Goal: Information Seeking & Learning: Find specific page/section

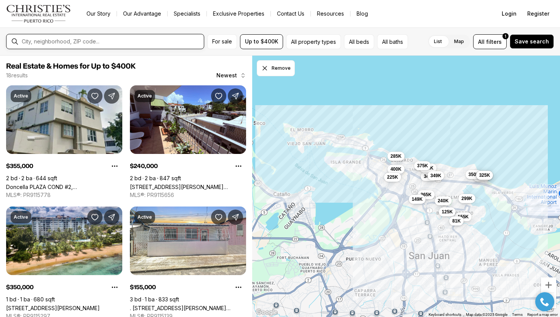
click at [139, 40] on input "text" at bounding box center [111, 41] width 179 height 7
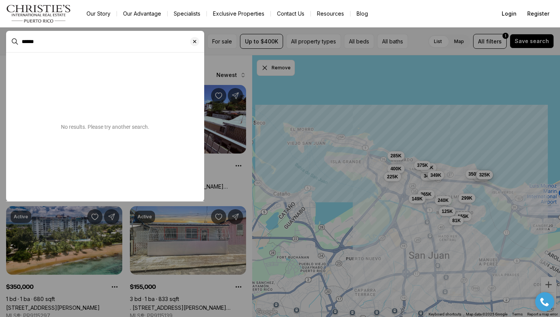
type input "******"
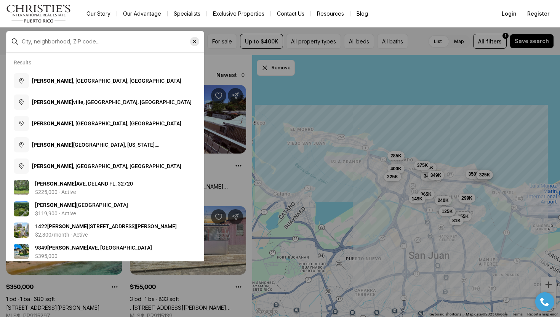
click at [193, 44] on icon "Clear search input" at bounding box center [195, 41] width 6 height 6
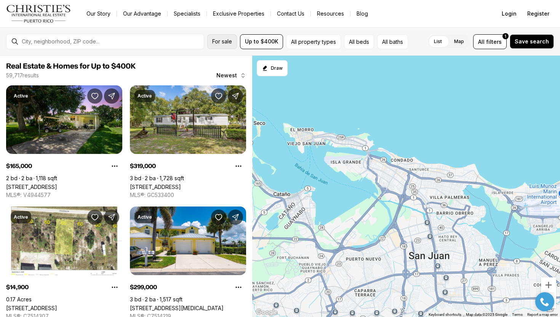
click at [218, 44] on span "For sale" at bounding box center [222, 41] width 20 height 6
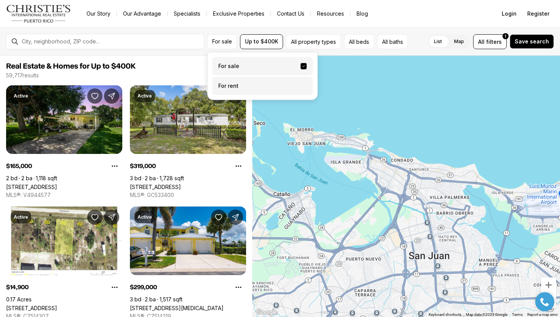
click at [222, 81] on label "For rent" at bounding box center [262, 86] width 101 height 18
click at [300, 83] on button "For rent" at bounding box center [303, 83] width 6 height 0
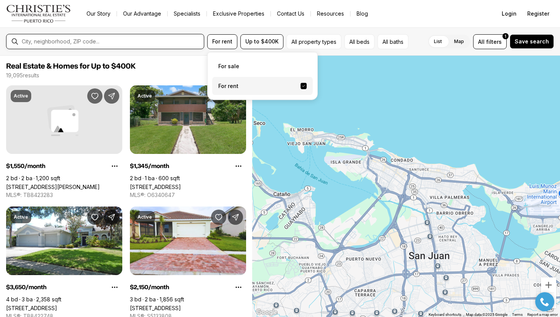
click at [89, 43] on input "text" at bounding box center [111, 41] width 179 height 7
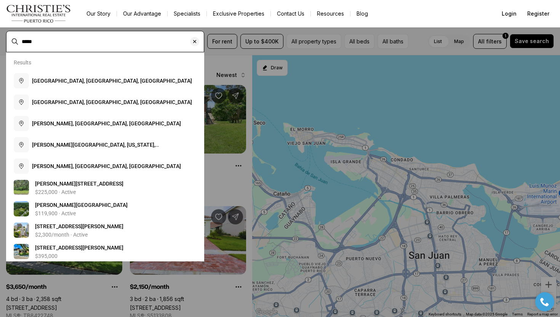
type input "*****"
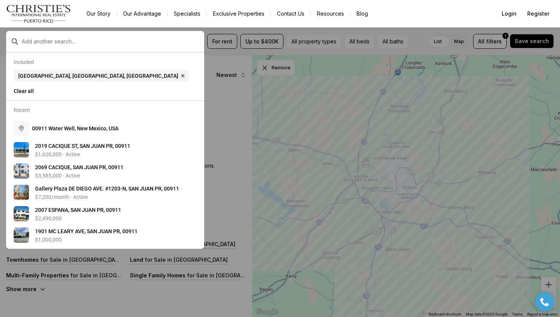
click at [102, 48] on div at bounding box center [105, 41] width 198 height 21
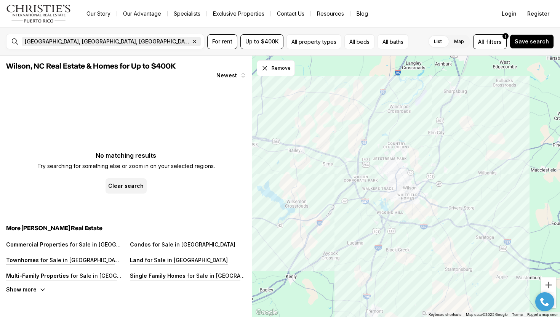
click at [192, 40] on icon "button" at bounding box center [195, 41] width 6 height 6
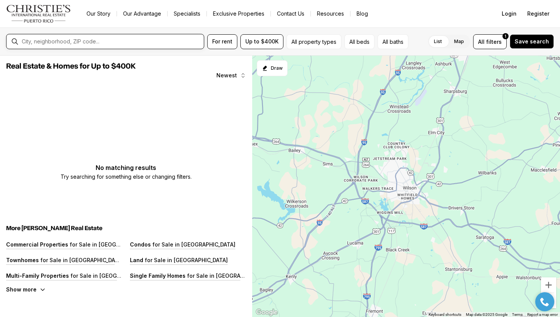
click at [73, 40] on input "text" at bounding box center [111, 41] width 179 height 7
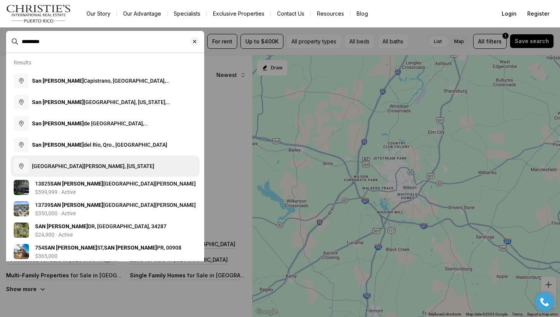
type input "********"
click at [102, 164] on button "San Juan, Puerto Rico" at bounding box center [105, 165] width 189 height 21
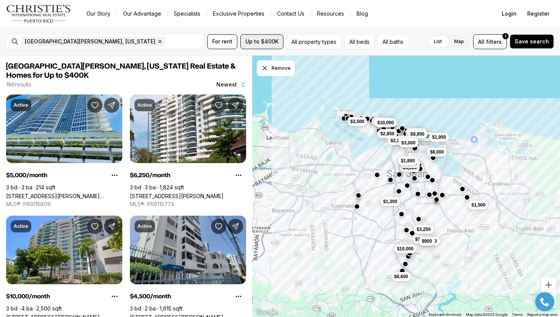
click at [258, 40] on span "Up to $400K" at bounding box center [261, 41] width 33 height 6
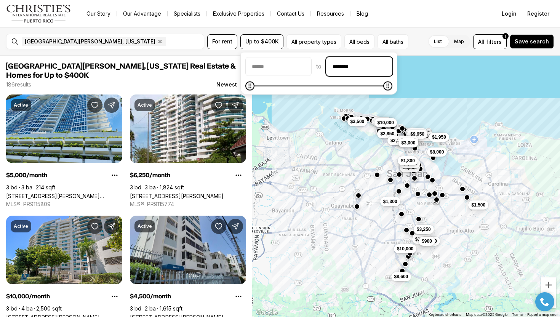
drag, startPoint x: 363, startPoint y: 65, endPoint x: 308, endPoint y: 66, distance: 54.5
click at [308, 66] on div "to ********" at bounding box center [318, 66] width 147 height 19
type input "******"
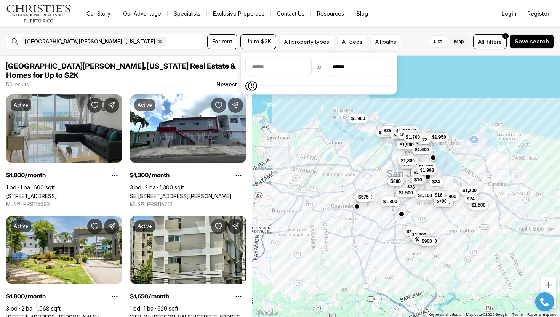
click at [57, 193] on link "[STREET_ADDRESS]" at bounding box center [31, 196] width 51 height 6
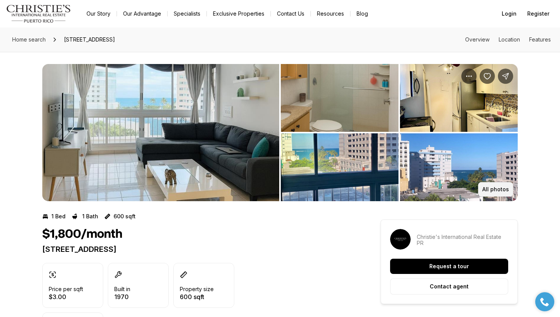
click at [492, 191] on p "All photos" at bounding box center [495, 189] width 27 height 6
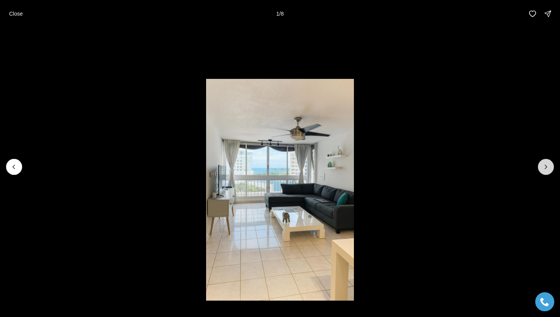
click at [545, 169] on icon "Next slide" at bounding box center [546, 167] width 8 height 8
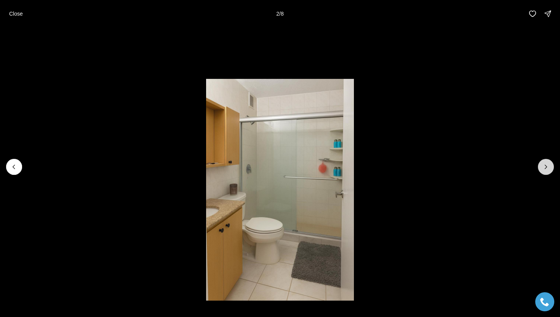
click at [545, 169] on icon "Next slide" at bounding box center [546, 167] width 8 height 8
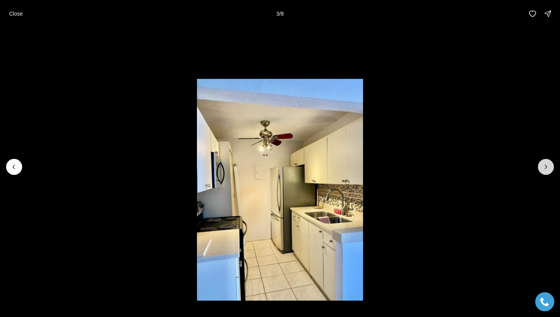
click at [545, 169] on icon "Next slide" at bounding box center [546, 167] width 8 height 8
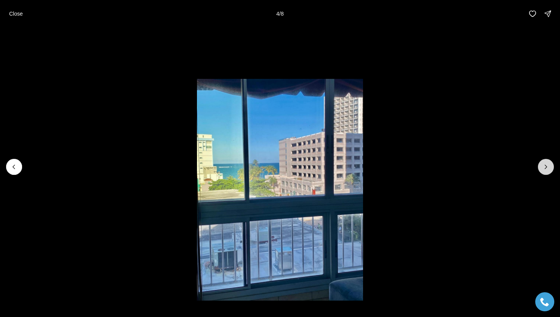
click at [545, 169] on icon "Next slide" at bounding box center [546, 167] width 8 height 8
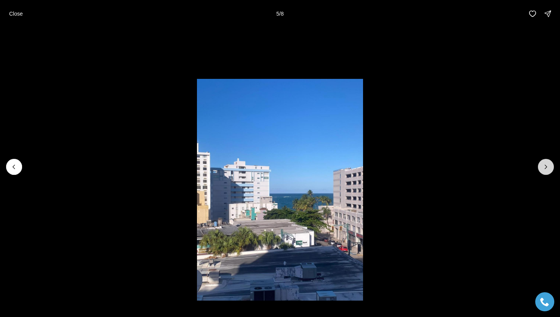
click at [545, 169] on icon "Next slide" at bounding box center [546, 167] width 8 height 8
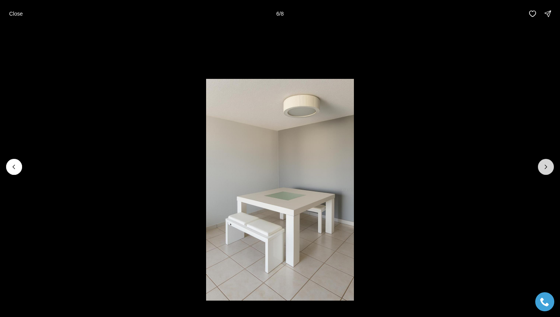
click at [545, 169] on icon "Next slide" at bounding box center [546, 167] width 8 height 8
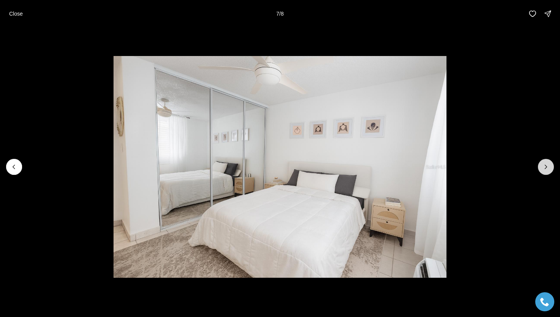
click at [545, 169] on icon "Next slide" at bounding box center [546, 167] width 8 height 8
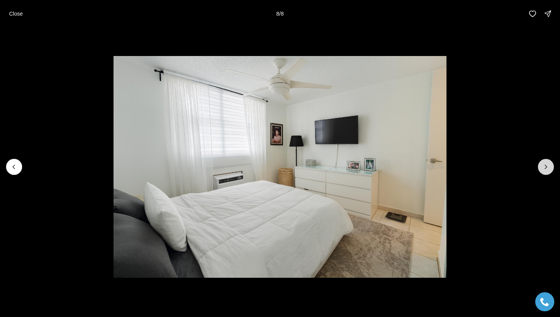
click at [545, 169] on div at bounding box center [546, 167] width 16 height 16
click at [14, 15] on p "Close" at bounding box center [16, 14] width 14 height 6
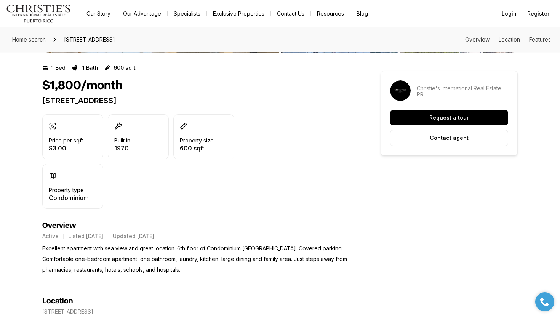
scroll to position [147, 0]
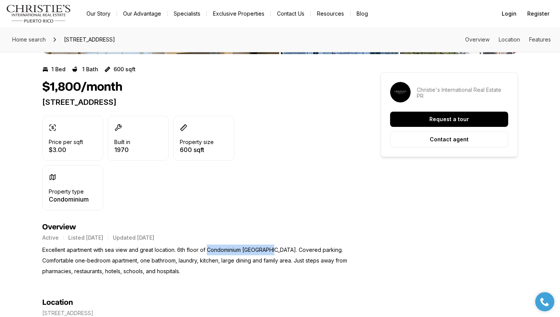
drag, startPoint x: 273, startPoint y: 249, endPoint x: 209, endPoint y: 251, distance: 64.8
click at [209, 251] on p "Excellent apartment with sea view and great location. 6th floor of Condominium …" at bounding box center [197, 260] width 311 height 32
copy p "Condominium Condado 54"
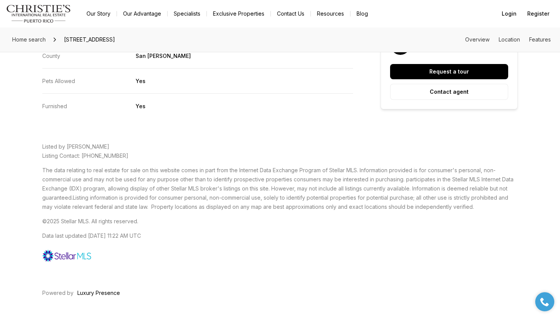
scroll to position [1284, 0]
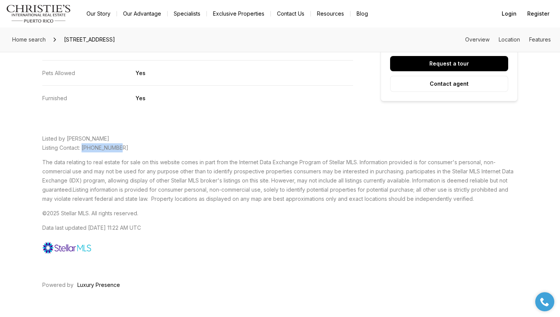
drag, startPoint x: 119, startPoint y: 147, endPoint x: 84, endPoint y: 147, distance: 34.7
click at [84, 147] on span "Listing Contact: 787-408-1894" at bounding box center [85, 147] width 86 height 6
copy span "787-408-1894"
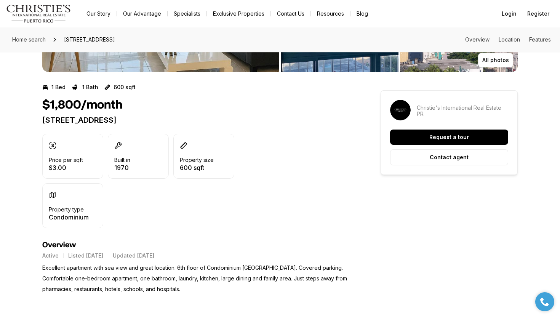
scroll to position [0, 0]
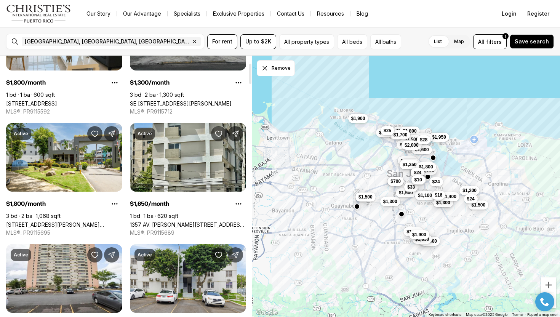
scroll to position [94, 0]
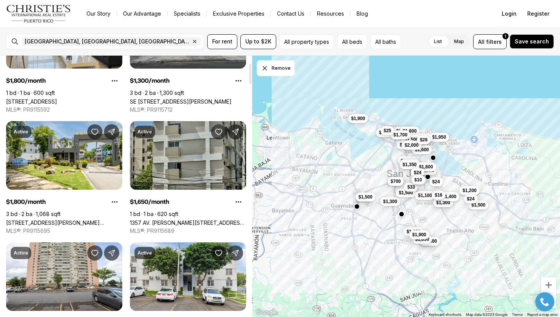
click at [184, 219] on link "1357 AV. [PERSON_NAME][STREET_ADDRESS][PERSON_NAME]" at bounding box center [188, 222] width 116 height 6
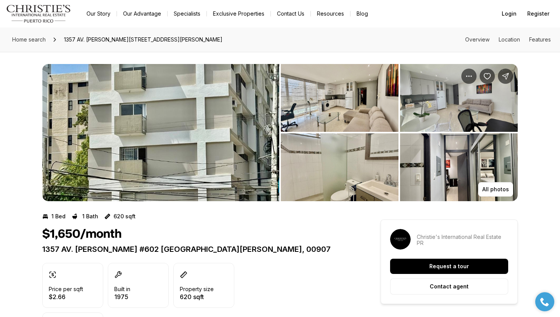
click at [184, 151] on img "View image gallery" at bounding box center [160, 132] width 237 height 137
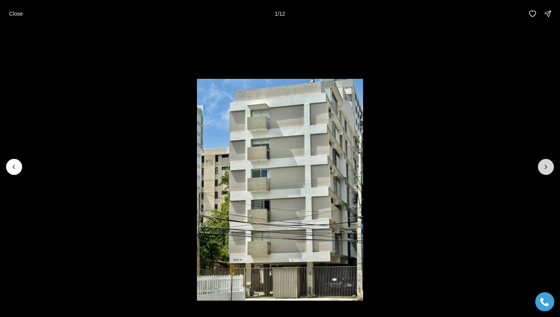
click at [545, 167] on icon "Next slide" at bounding box center [546, 167] width 8 height 8
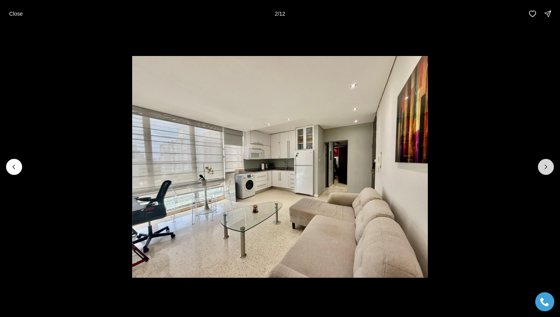
click at [545, 167] on icon "Next slide" at bounding box center [546, 167] width 8 height 8
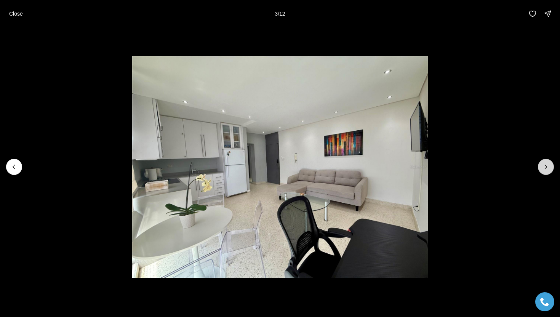
click at [545, 167] on icon "Next slide" at bounding box center [546, 167] width 8 height 8
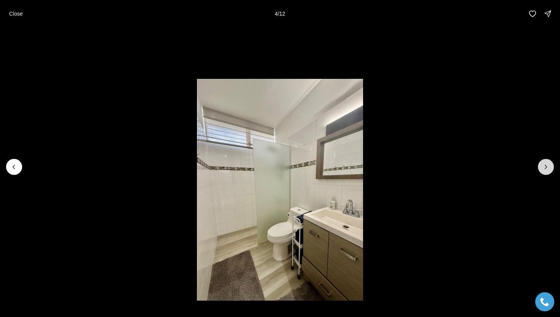
click at [545, 167] on icon "Next slide" at bounding box center [546, 167] width 8 height 8
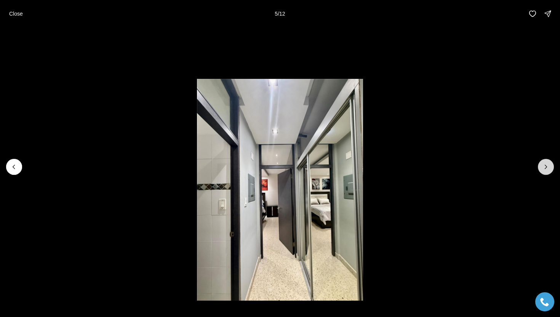
click at [545, 167] on icon "Next slide" at bounding box center [546, 167] width 8 height 8
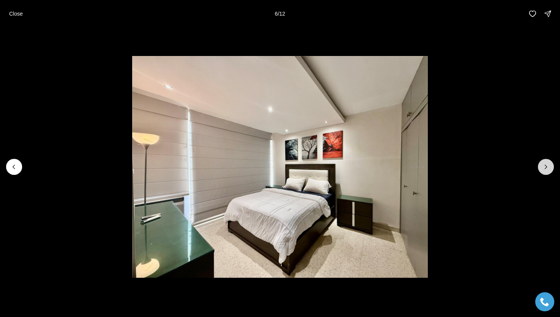
click at [545, 167] on icon "Next slide" at bounding box center [546, 167] width 8 height 8
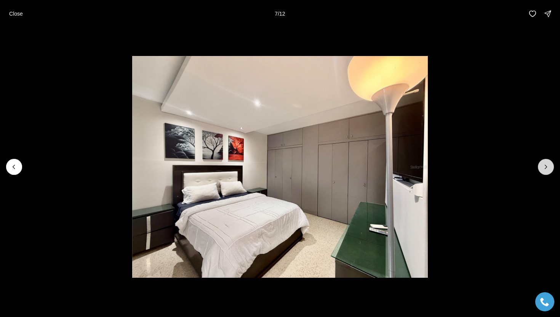
click at [545, 167] on icon "Next slide" at bounding box center [546, 167] width 8 height 8
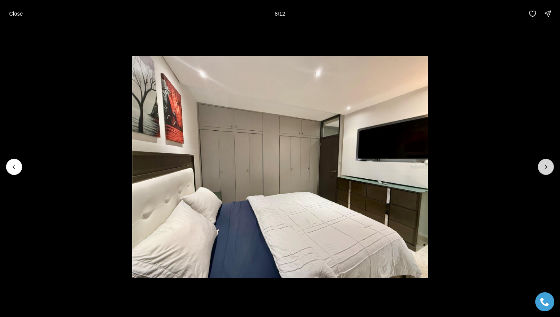
click at [545, 167] on icon "Next slide" at bounding box center [546, 167] width 8 height 8
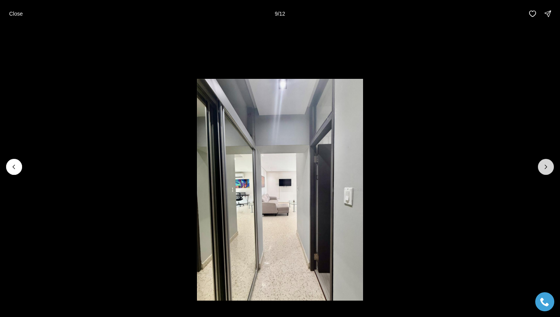
click at [545, 167] on icon "Next slide" at bounding box center [546, 167] width 8 height 8
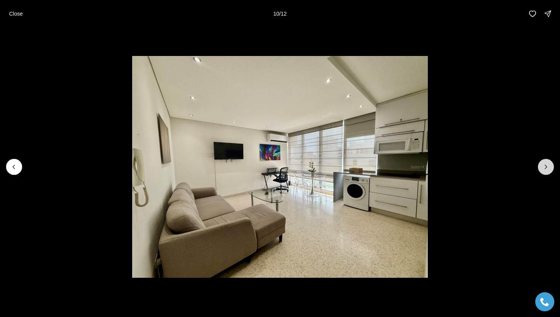
click at [545, 167] on icon "Next slide" at bounding box center [546, 167] width 8 height 8
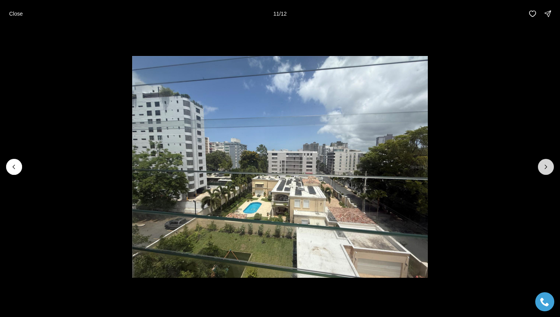
click at [545, 167] on icon "Next slide" at bounding box center [546, 167] width 8 height 8
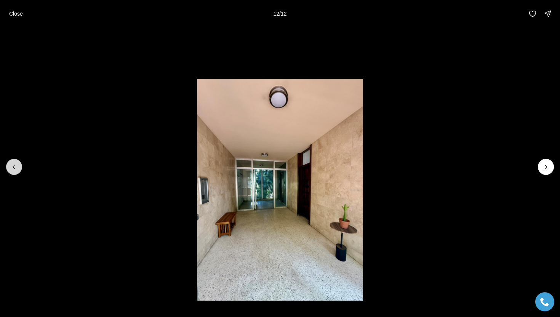
click at [17, 167] on icon "Previous slide" at bounding box center [14, 167] width 8 height 8
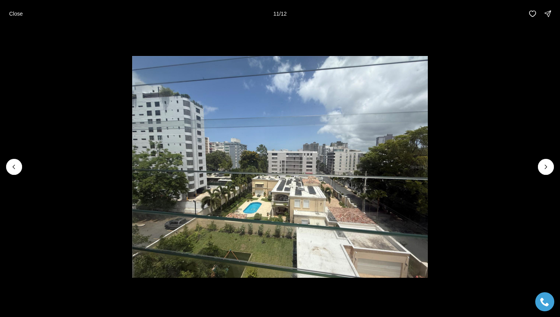
click at [65, 114] on li "11 of 12" at bounding box center [280, 166] width 560 height 279
click at [11, 12] on p "Close" at bounding box center [16, 14] width 14 height 6
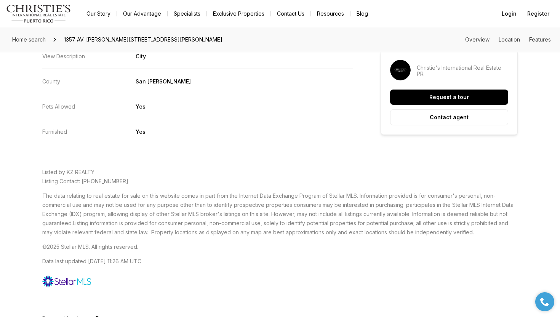
scroll to position [1475, 0]
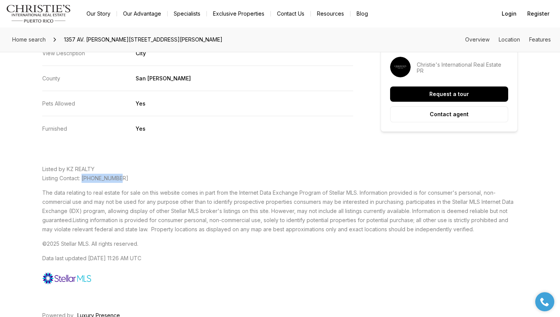
drag, startPoint x: 119, startPoint y: 178, endPoint x: 85, endPoint y: 179, distance: 34.3
click at [85, 179] on span "Listing Contact: 787-547-1899" at bounding box center [85, 178] width 86 height 6
copy span "787-547-1899"
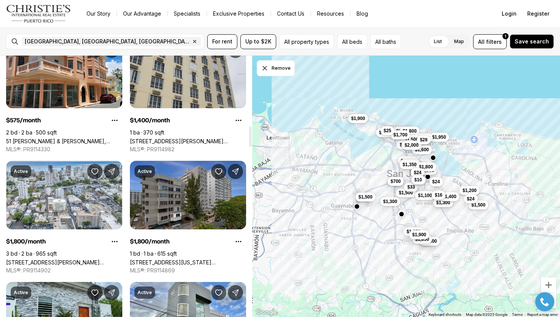
scroll to position [904, 0]
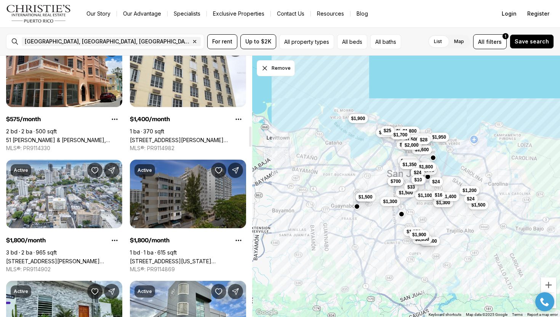
click at [181, 258] on link "[STREET_ADDRESS][US_STATE][PERSON_NAME]" at bounding box center [188, 261] width 116 height 6
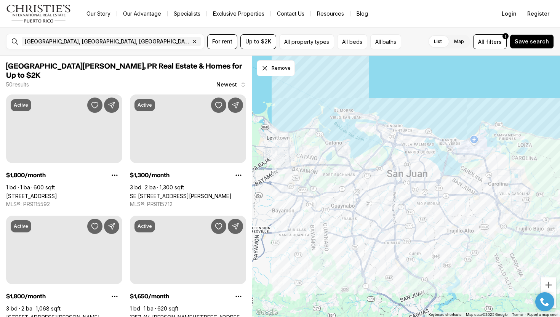
scroll to position [904, 0]
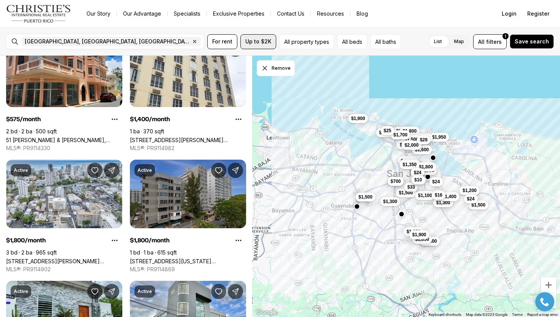
click at [257, 45] on button "Up to $2K" at bounding box center [258, 41] width 36 height 15
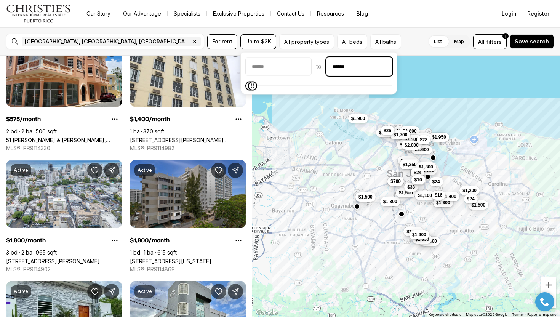
drag, startPoint x: 360, startPoint y: 64, endPoint x: 317, endPoint y: 64, distance: 42.6
click at [317, 64] on div "to ******" at bounding box center [318, 66] width 147 height 19
type input "******"
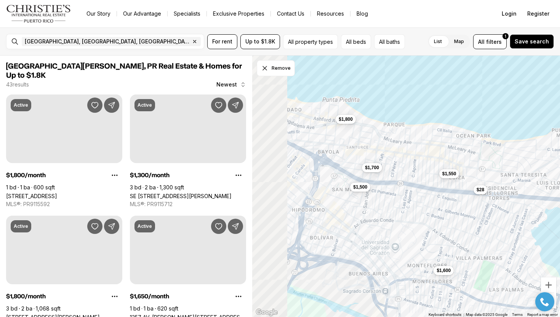
drag, startPoint x: 366, startPoint y: 126, endPoint x: 444, endPoint y: 150, distance: 82.4
click at [445, 151] on div "$1,700 $1,800 $1,550 $1,500 $1,600 $28 $6" at bounding box center [406, 187] width 308 height 262
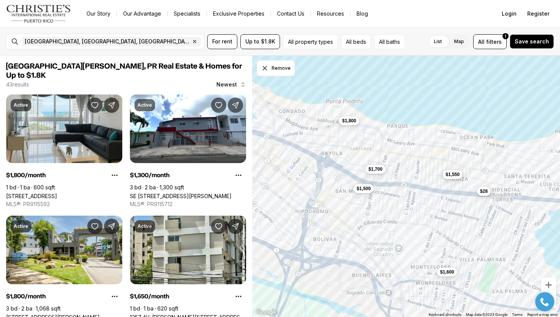
click at [449, 173] on span "$1,550" at bounding box center [452, 174] width 14 height 6
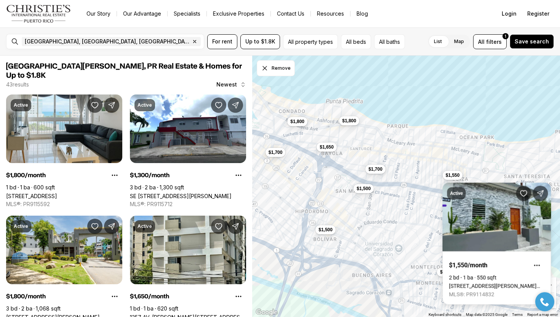
click at [452, 144] on div "$1,700 $1,800 $1,550 $1,500 $1,600 $28 $1,800 $1,650 $1,500 $1,700" at bounding box center [406, 187] width 308 height 262
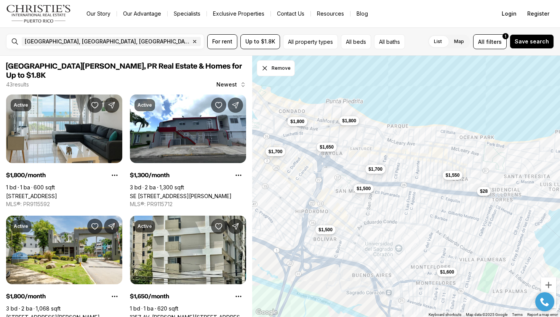
click at [274, 153] on span "$1,700" at bounding box center [275, 152] width 14 height 6
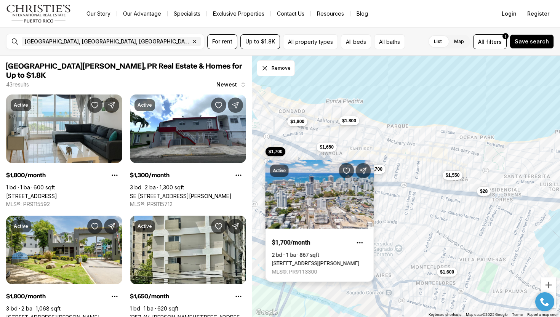
click at [305, 260] on link "[STREET_ADDRESS][PERSON_NAME]" at bounding box center [316, 263] width 88 height 6
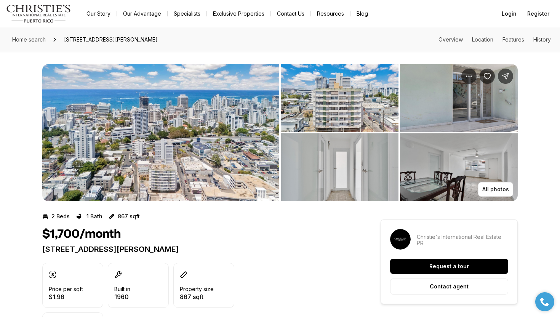
click at [477, 113] on img "View image gallery" at bounding box center [459, 98] width 118 height 68
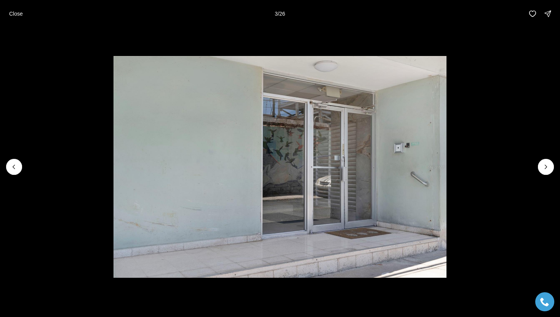
click at [553, 172] on li "3 of 26" at bounding box center [280, 166] width 560 height 279
click at [548, 170] on icon "Next slide" at bounding box center [546, 167] width 8 height 8
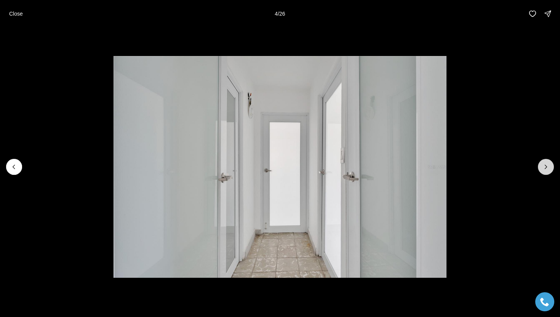
click at [548, 170] on icon "Next slide" at bounding box center [546, 167] width 8 height 8
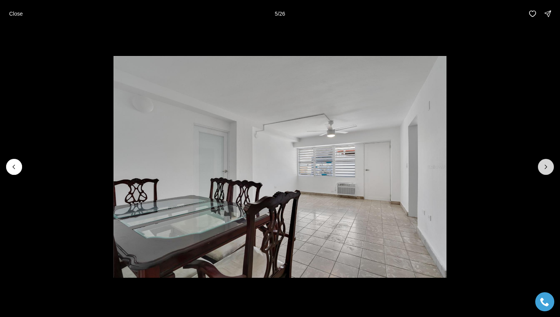
click at [548, 170] on icon "Next slide" at bounding box center [546, 167] width 8 height 8
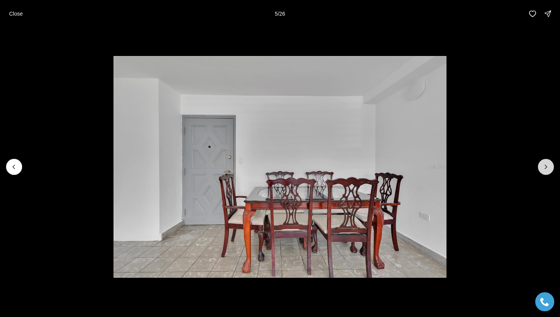
click at [548, 170] on icon "Next slide" at bounding box center [546, 167] width 8 height 8
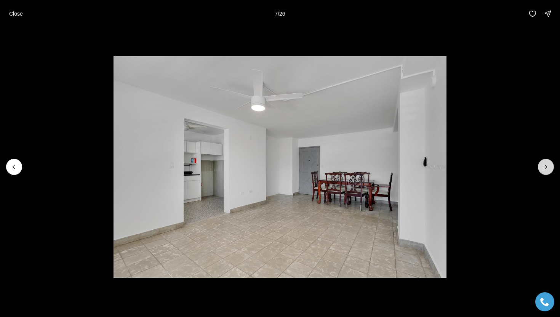
click at [548, 170] on icon "Next slide" at bounding box center [546, 167] width 8 height 8
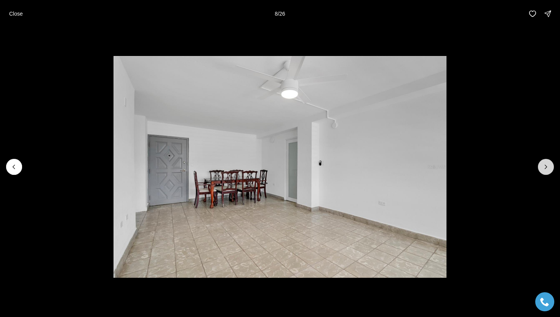
click at [548, 170] on icon "Next slide" at bounding box center [546, 167] width 8 height 8
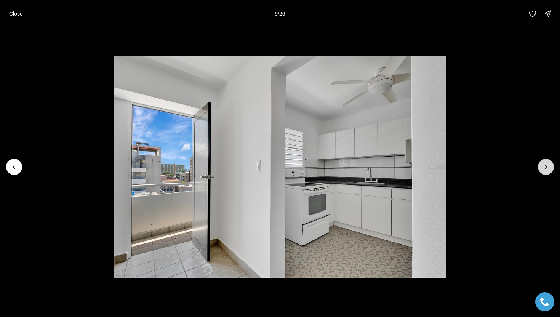
click at [548, 170] on icon "Next slide" at bounding box center [546, 167] width 8 height 8
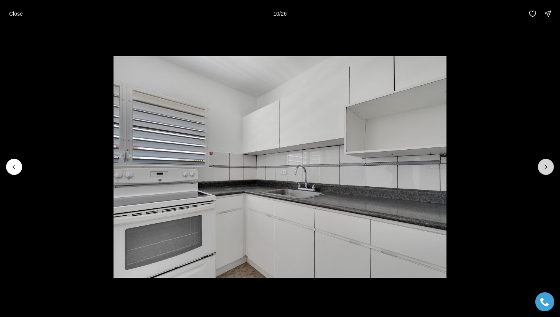
click at [548, 170] on icon "Next slide" at bounding box center [546, 167] width 8 height 8
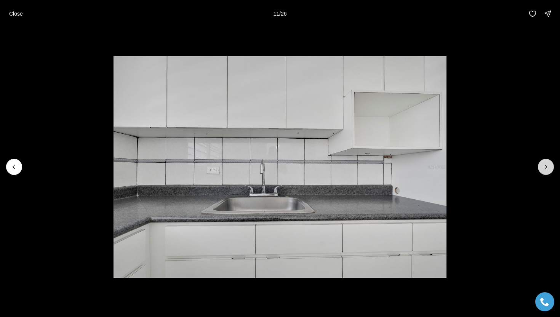
click at [548, 170] on icon "Next slide" at bounding box center [546, 167] width 8 height 8
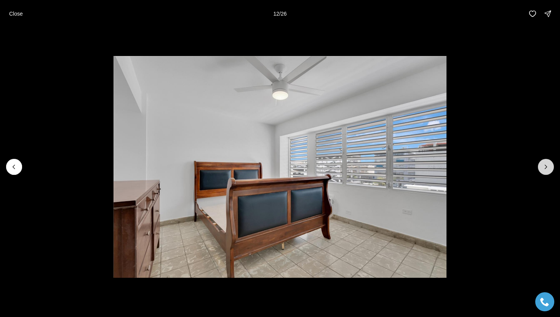
click at [548, 170] on icon "Next slide" at bounding box center [546, 167] width 8 height 8
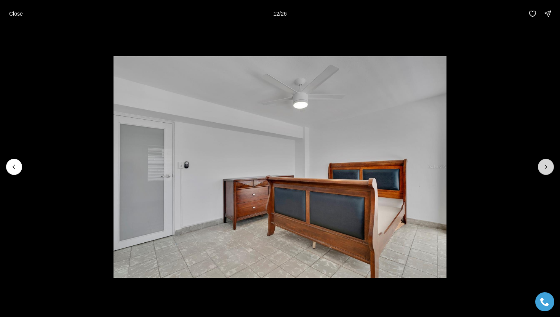
click at [548, 170] on icon "Next slide" at bounding box center [546, 167] width 8 height 8
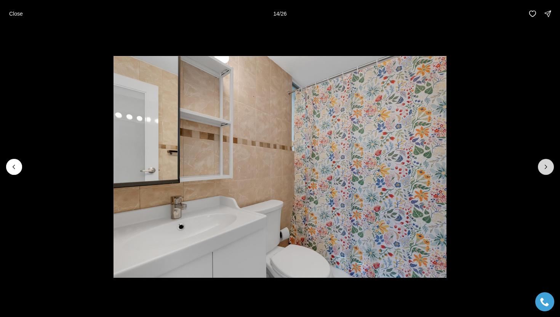
click at [548, 170] on icon "Next slide" at bounding box center [546, 167] width 8 height 8
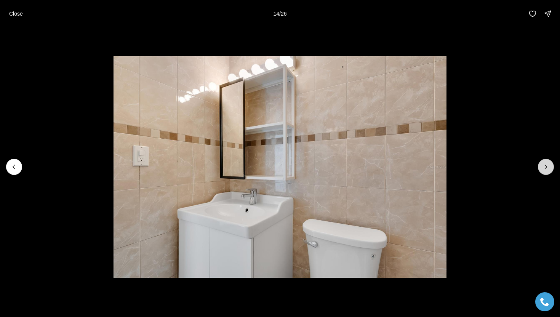
click at [548, 170] on icon "Next slide" at bounding box center [546, 167] width 8 height 8
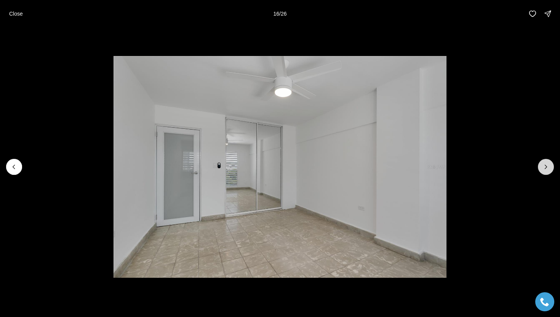
click at [548, 170] on icon "Next slide" at bounding box center [546, 167] width 8 height 8
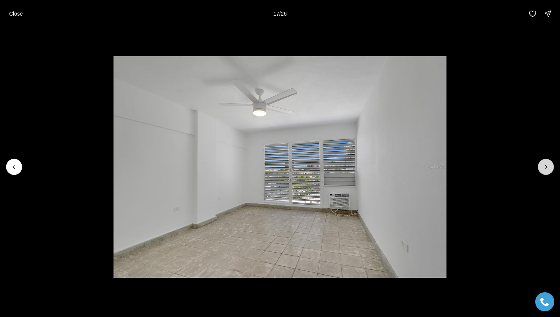
click at [548, 170] on icon "Next slide" at bounding box center [546, 167] width 8 height 8
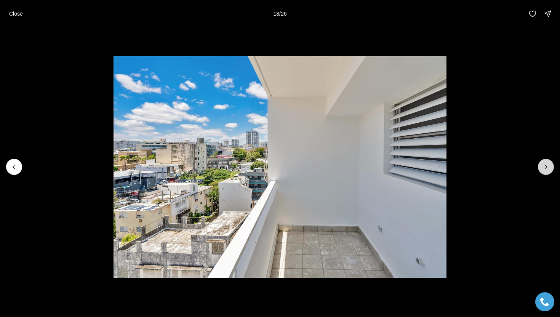
click at [548, 170] on icon "Next slide" at bounding box center [546, 167] width 8 height 8
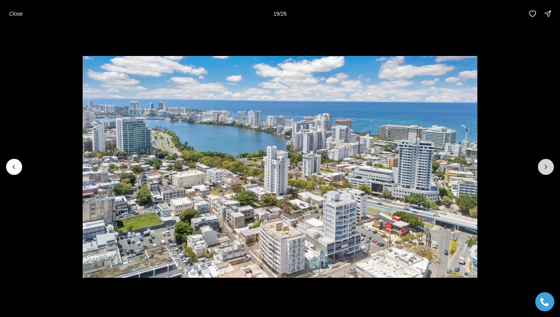
click at [548, 170] on icon "Next slide" at bounding box center [546, 167] width 8 height 8
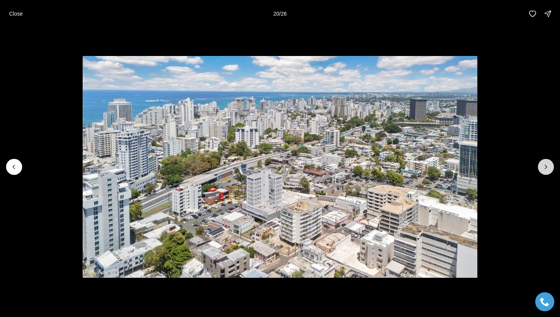
click at [548, 170] on icon "Next slide" at bounding box center [546, 167] width 8 height 8
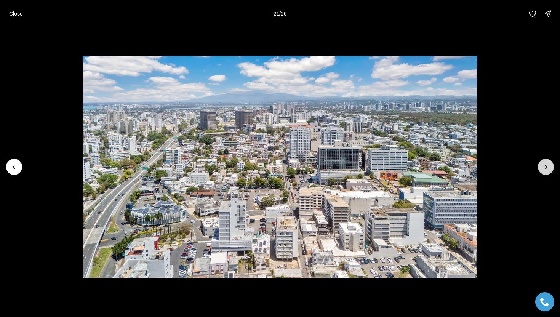
click at [548, 170] on icon "Next slide" at bounding box center [546, 167] width 8 height 8
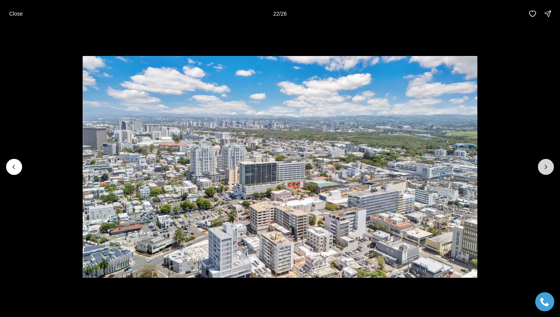
click at [548, 170] on icon "Next slide" at bounding box center [546, 167] width 8 height 8
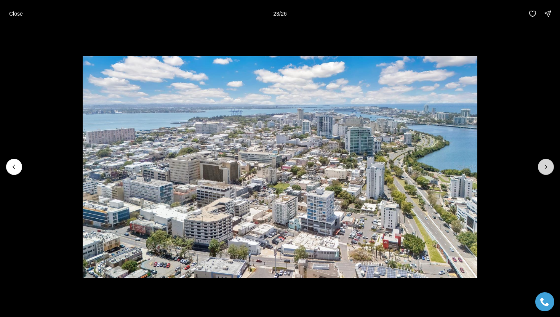
click at [548, 170] on icon "Next slide" at bounding box center [546, 167] width 8 height 8
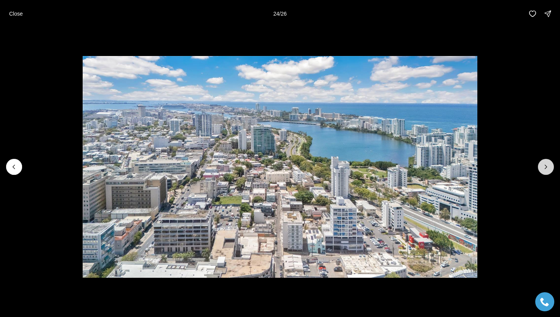
click at [548, 170] on icon "Next slide" at bounding box center [546, 167] width 8 height 8
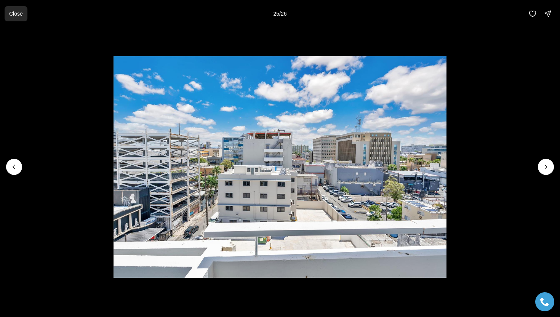
click at [19, 17] on button "Close" at bounding box center [16, 13] width 23 height 15
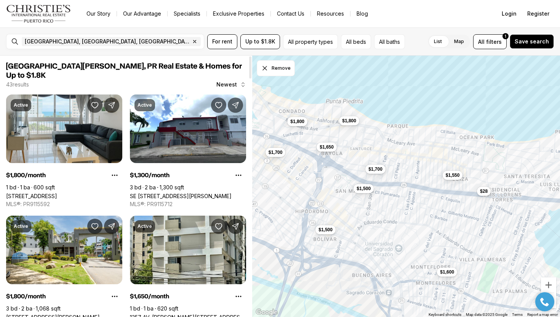
click at [233, 81] on span "Newest" at bounding box center [226, 84] width 21 height 6
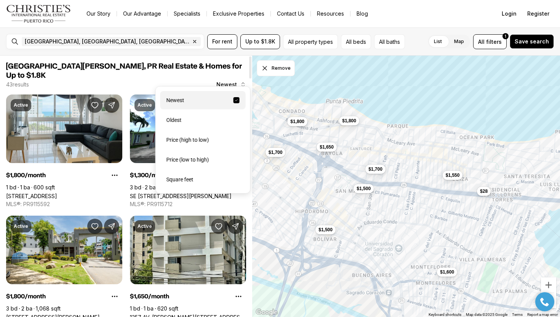
click at [223, 77] on button "Newest" at bounding box center [231, 84] width 39 height 15
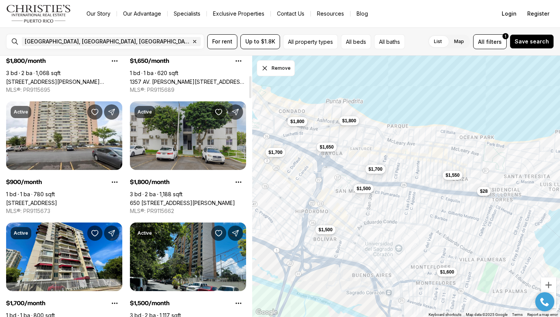
scroll to position [236, 0]
click at [185, 199] on link "650 [STREET_ADDRESS][PERSON_NAME]" at bounding box center [182, 202] width 105 height 6
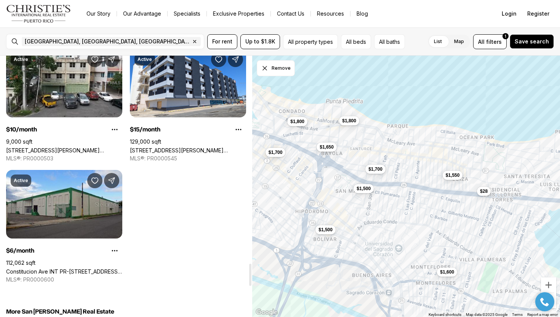
scroll to position [2468, 0]
